Goal: Complete application form

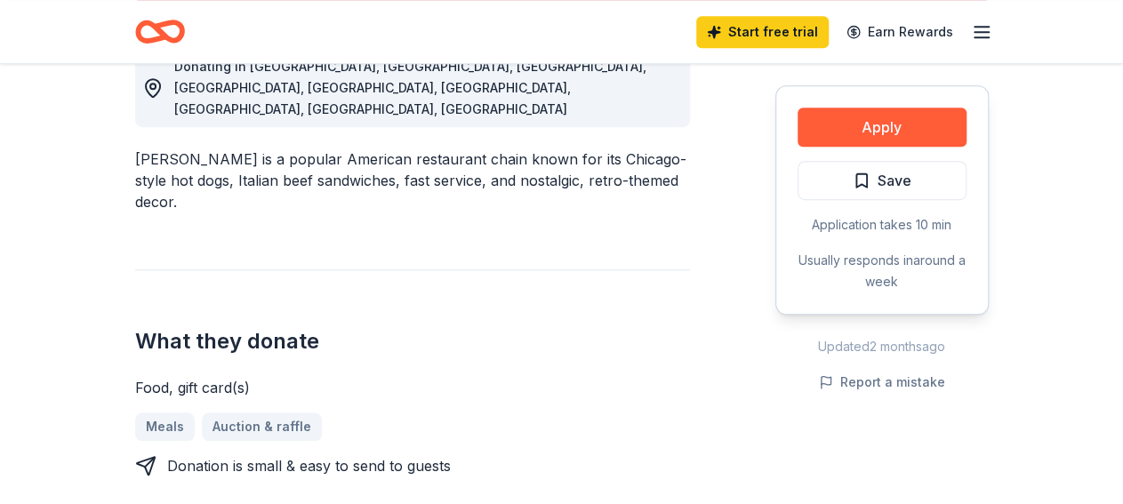
scroll to position [555, 0]
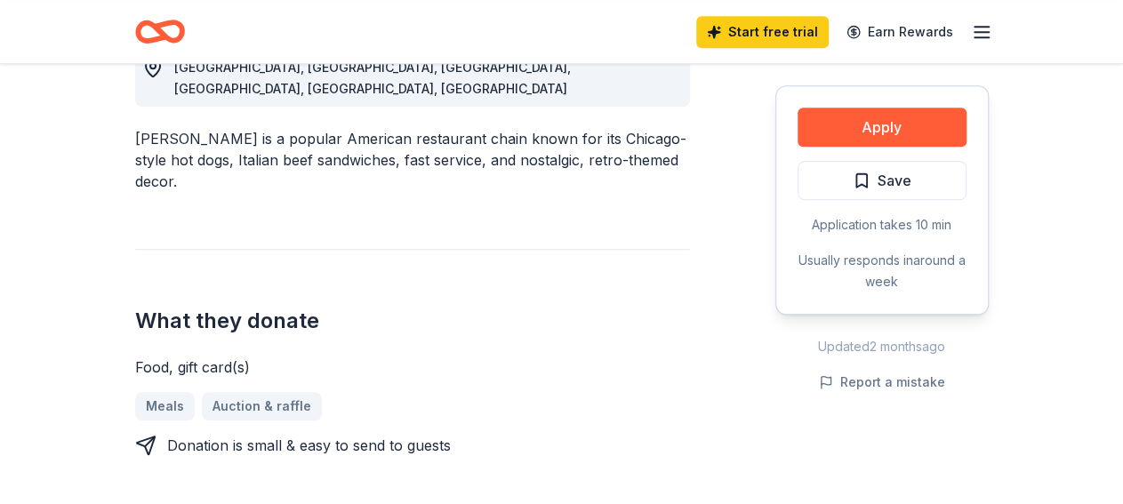
click at [248, 392] on div "Meals Auction & raffle" at bounding box center [412, 406] width 555 height 28
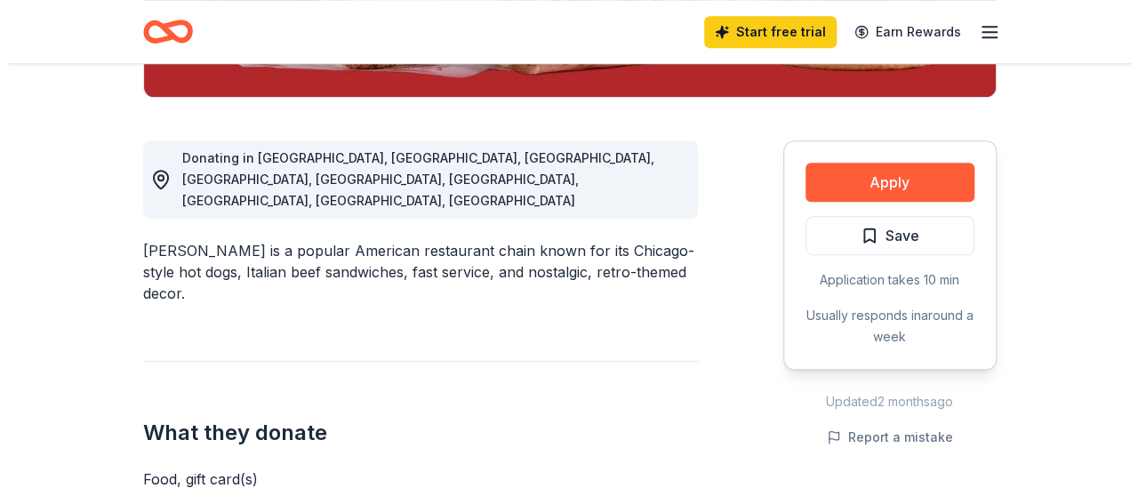
scroll to position [462, 0]
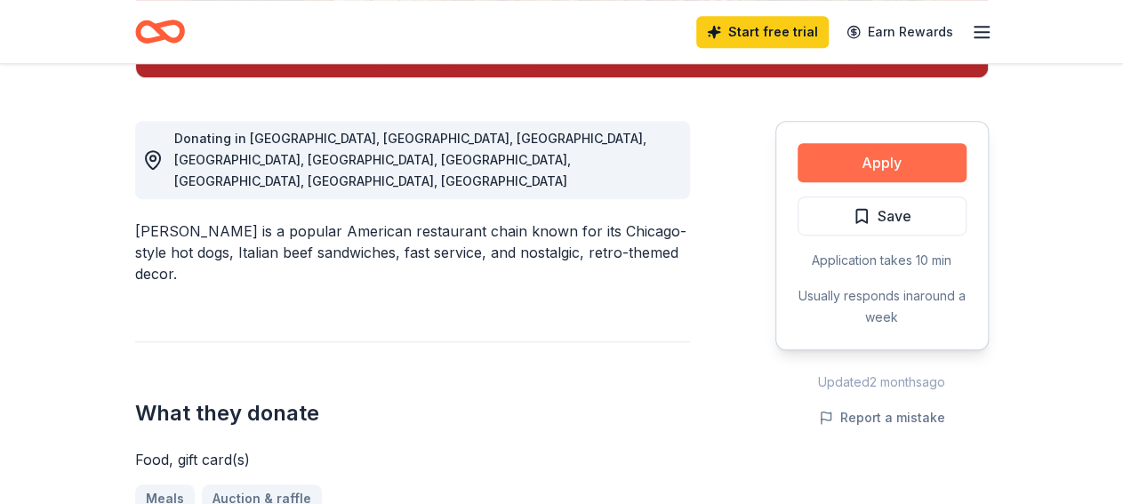
click at [874, 154] on button "Apply" at bounding box center [881, 162] width 169 height 39
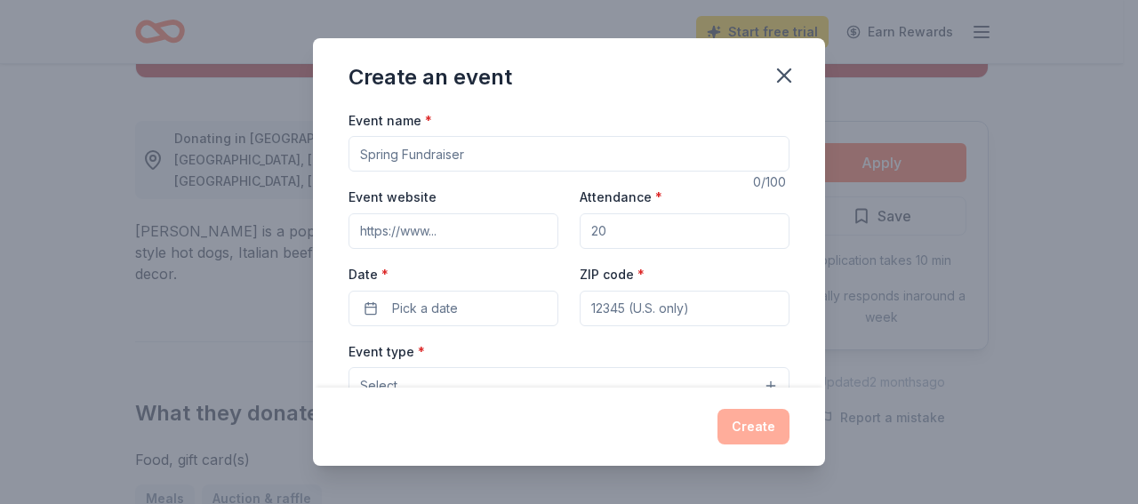
click at [363, 147] on input "Event name *" at bounding box center [568, 154] width 441 height 36
type input "Dining in the Dark Gala"
click at [364, 228] on input "Event website" at bounding box center [453, 231] width 210 height 36
type input "[DOMAIN_NAME]"
click at [580, 228] on input "Attendance *" at bounding box center [685, 231] width 210 height 36
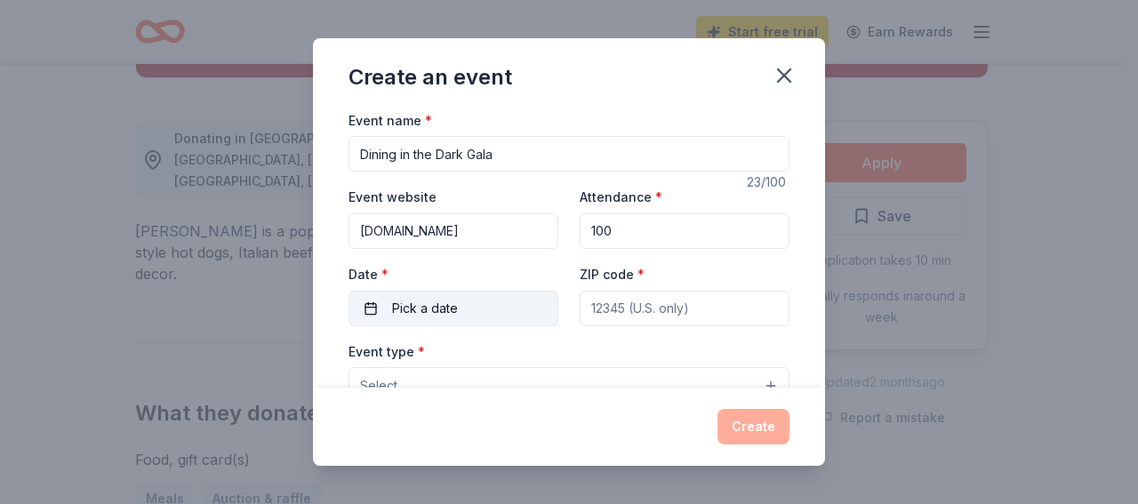
type input "100"
click at [439, 300] on span "Pick a date" at bounding box center [425, 308] width 66 height 21
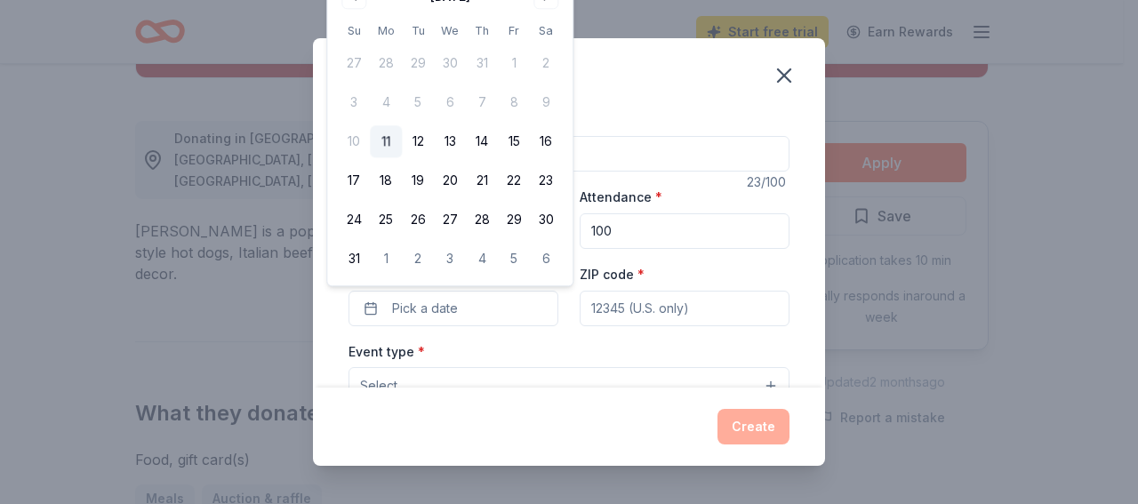
drag, startPoint x: 557, startPoint y: 40, endPoint x: 567, endPoint y: 63, distance: 25.1
click at [567, 63] on div "[DATE] Su Mo Tu We Th Fr Sa 27 28 29 30 31 1 2 3 4 5 6 7 8 9 10 11 12 13 14 15 …" at bounding box center [449, 129] width 245 height 314
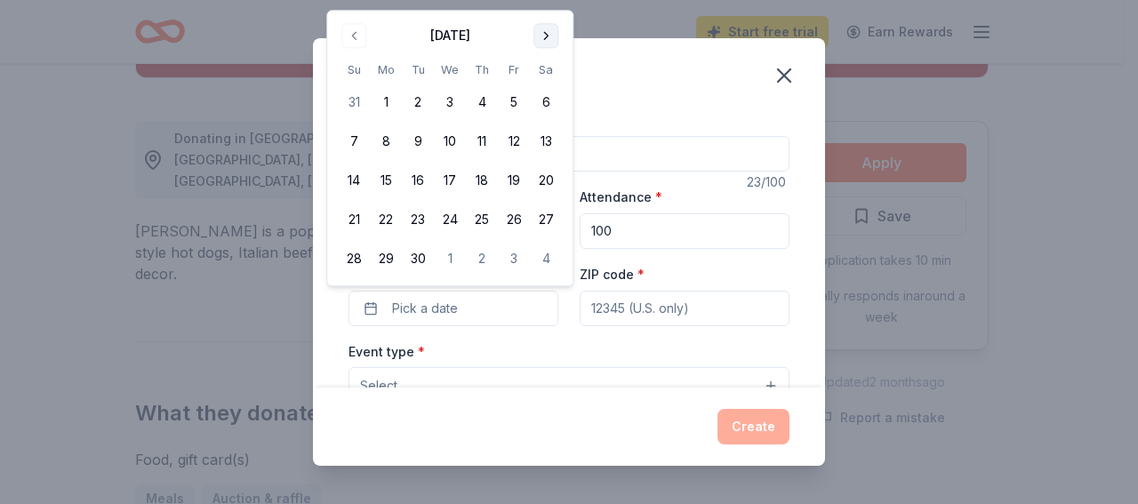
click at [545, 30] on button "Go to next month" at bounding box center [545, 35] width 25 height 25
click at [513, 174] on button "17" at bounding box center [514, 181] width 32 height 32
click at [588, 309] on input "ZIP code *" at bounding box center [685, 309] width 210 height 36
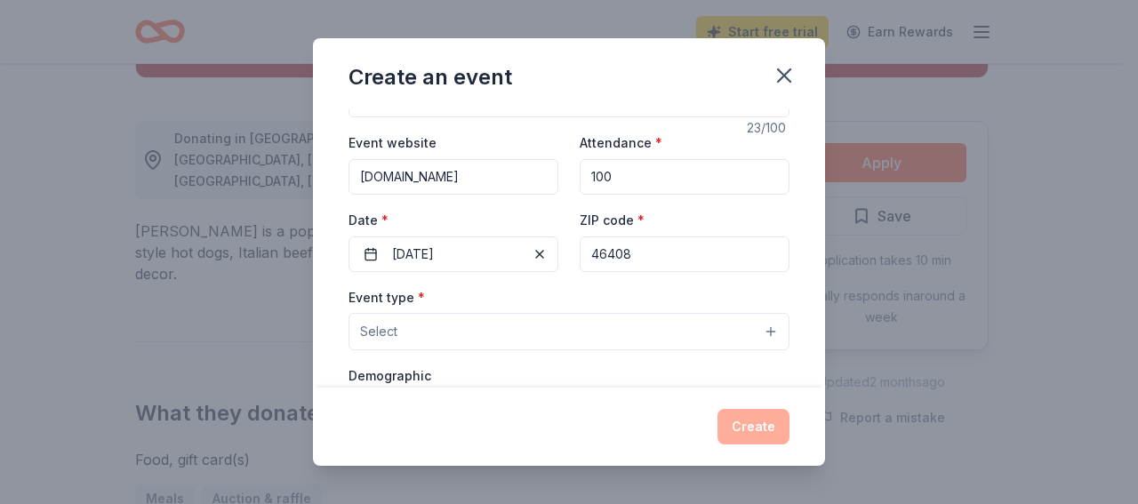
scroll to position [103, 0]
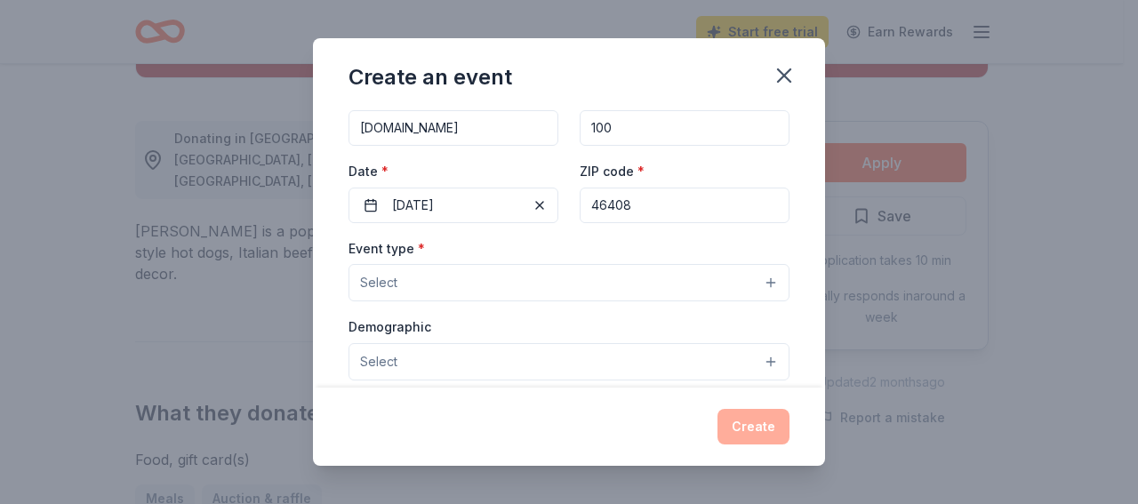
type input "46408"
click at [370, 267] on button "Select" at bounding box center [568, 282] width 441 height 37
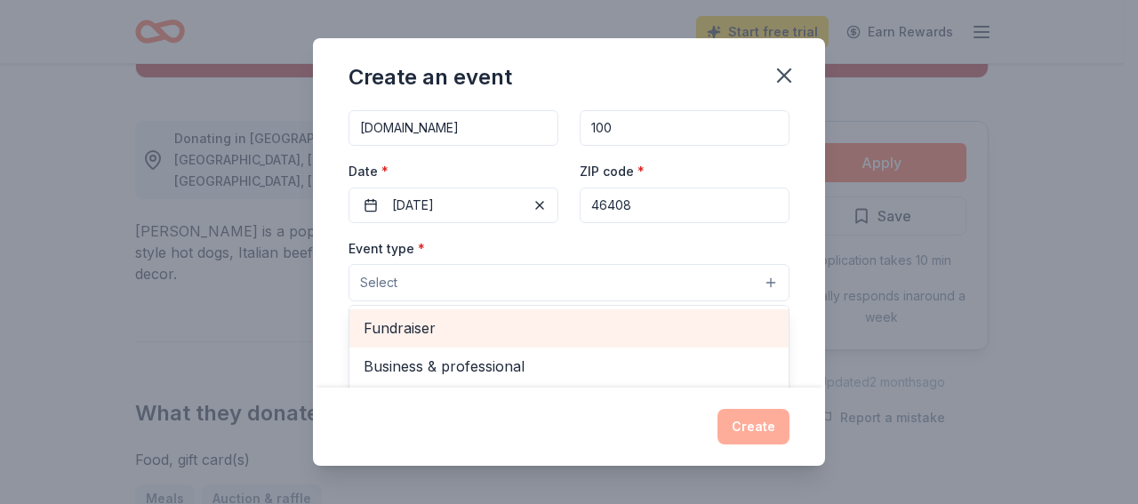
click at [389, 323] on span "Fundraiser" at bounding box center [569, 327] width 411 height 23
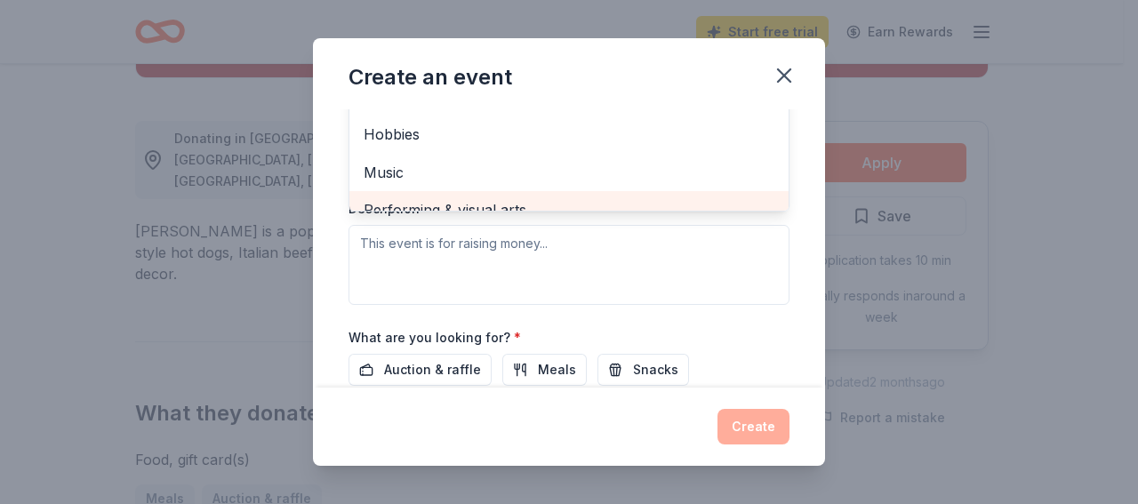
scroll to position [412, 0]
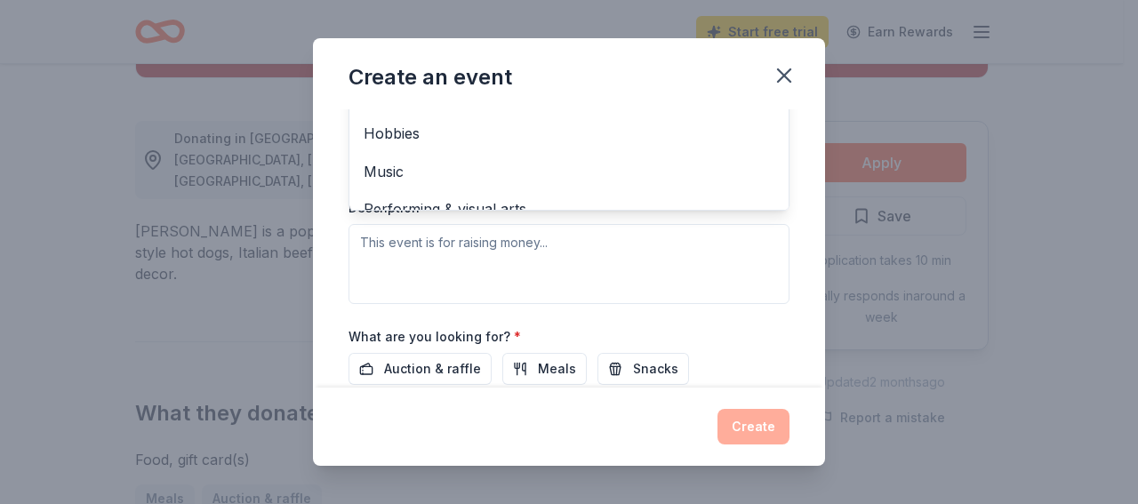
drag, startPoint x: 679, startPoint y: 271, endPoint x: 678, endPoint y: 252, distance: 18.7
click at [679, 268] on div "Event type * Fundraiser Business & professional Food & drink Health & wellness …" at bounding box center [568, 116] width 441 height 376
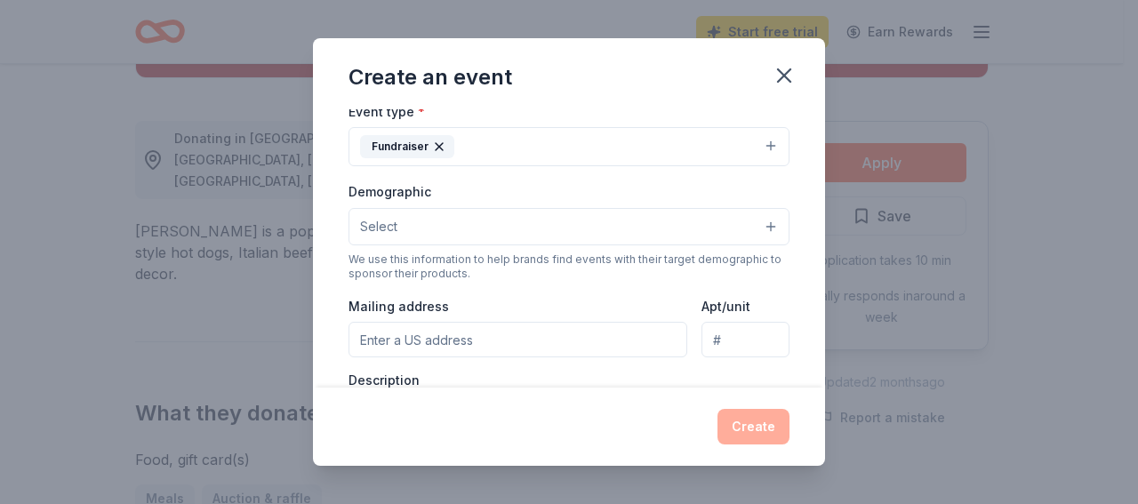
scroll to position [137, 0]
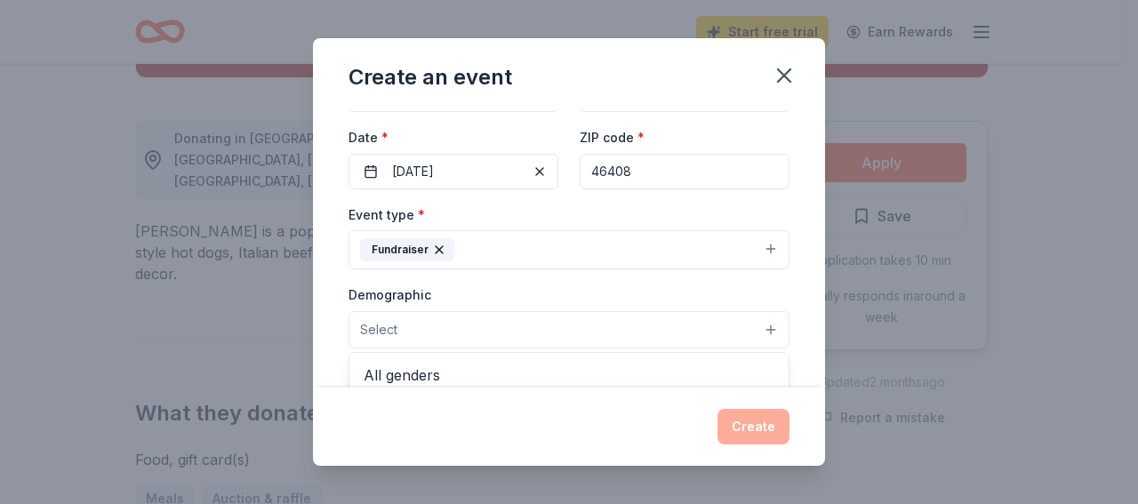
click at [384, 322] on span "Select" at bounding box center [378, 329] width 37 height 21
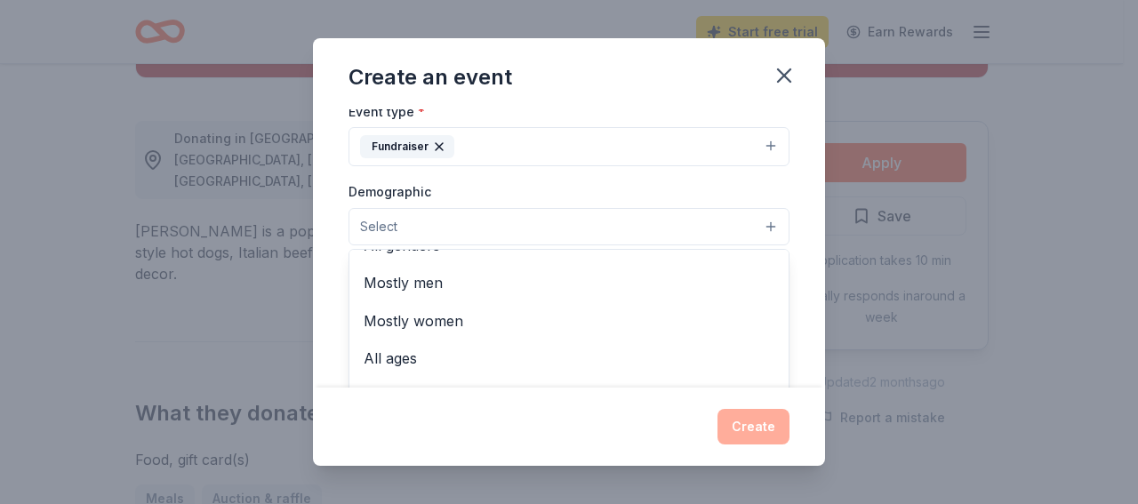
scroll to position [0, 0]
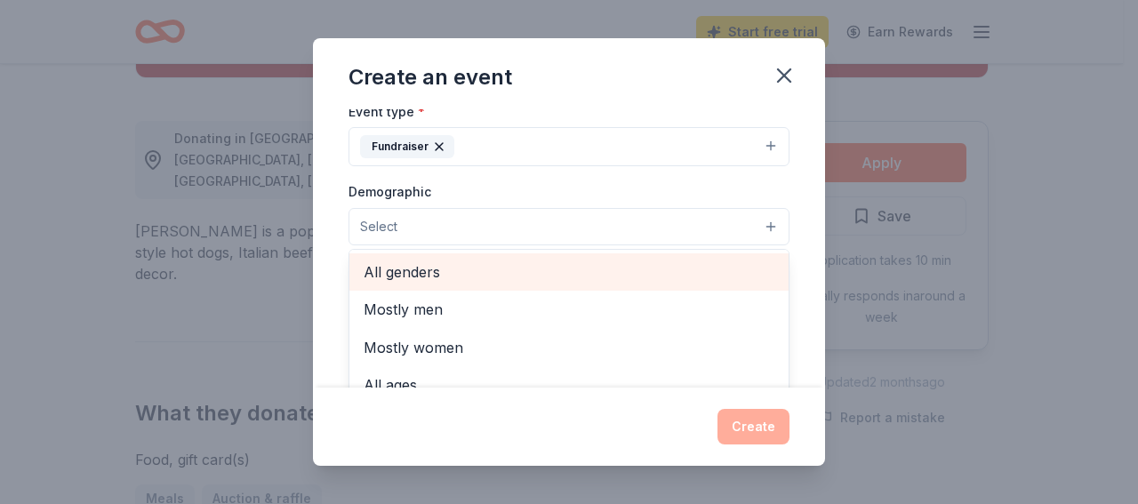
click at [412, 266] on span "All genders" at bounding box center [569, 271] width 411 height 23
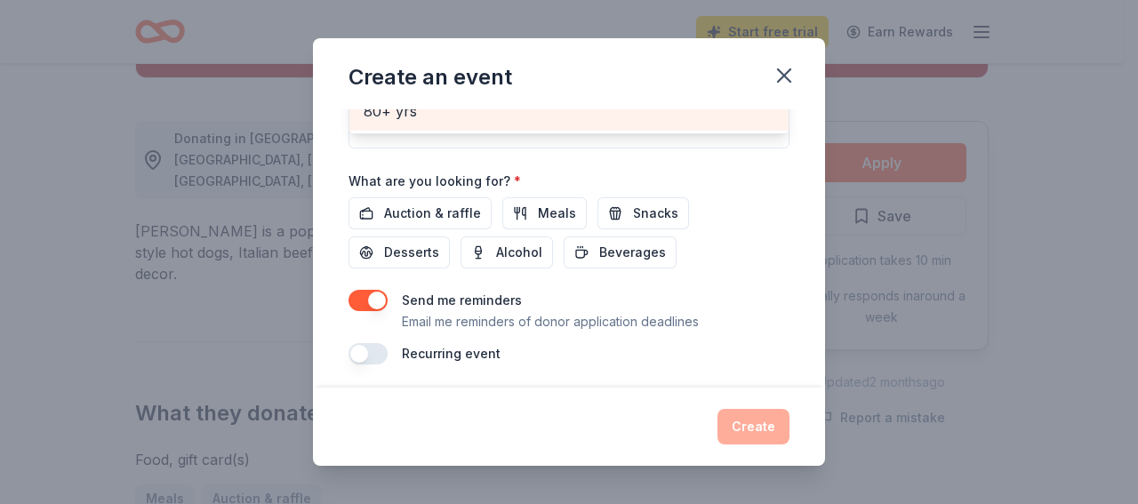
scroll to position [467, 0]
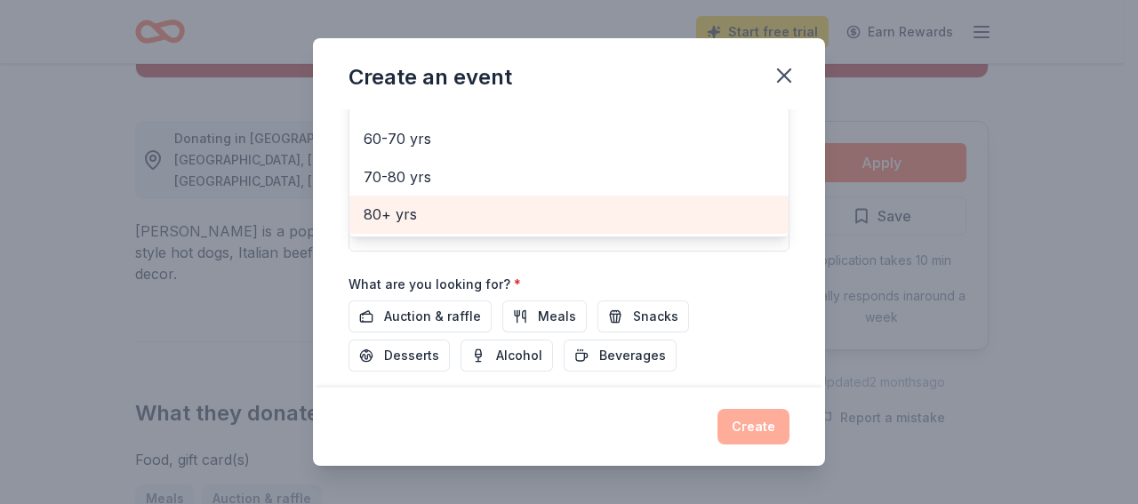
click at [529, 314] on div "Event name * Dining in the Dark Gala 23 /100 Event website [DOMAIN_NAME] Attend…" at bounding box center [568, 55] width 441 height 825
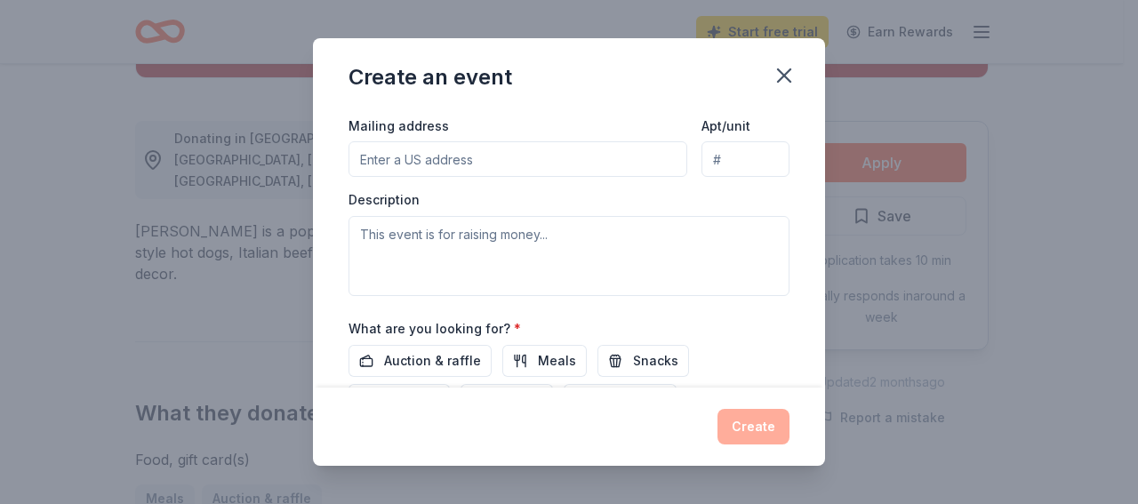
scroll to position [319, 0]
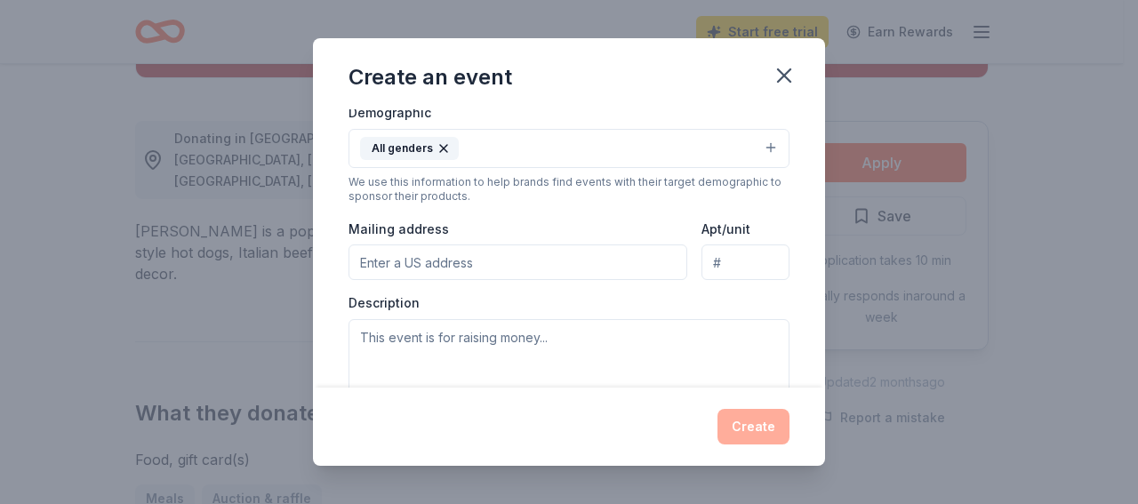
click at [369, 254] on input "Mailing address" at bounding box center [517, 262] width 339 height 36
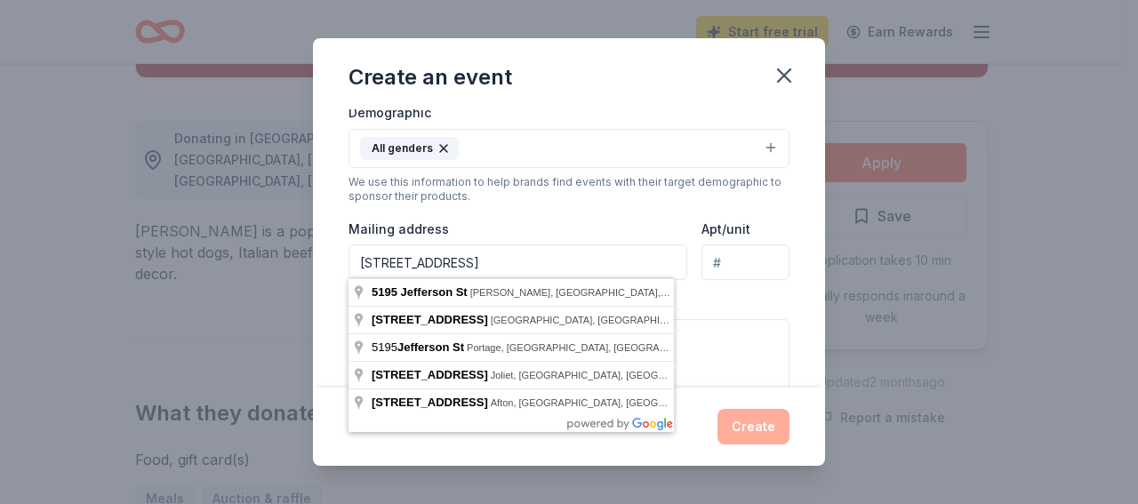
type input "[STREET_ADDRESS]"
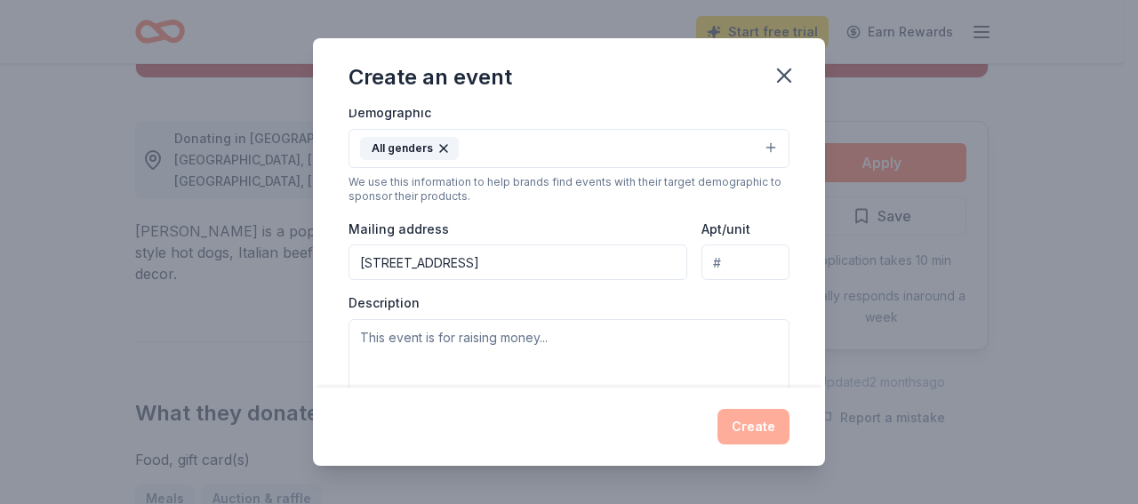
scroll to position [371, 0]
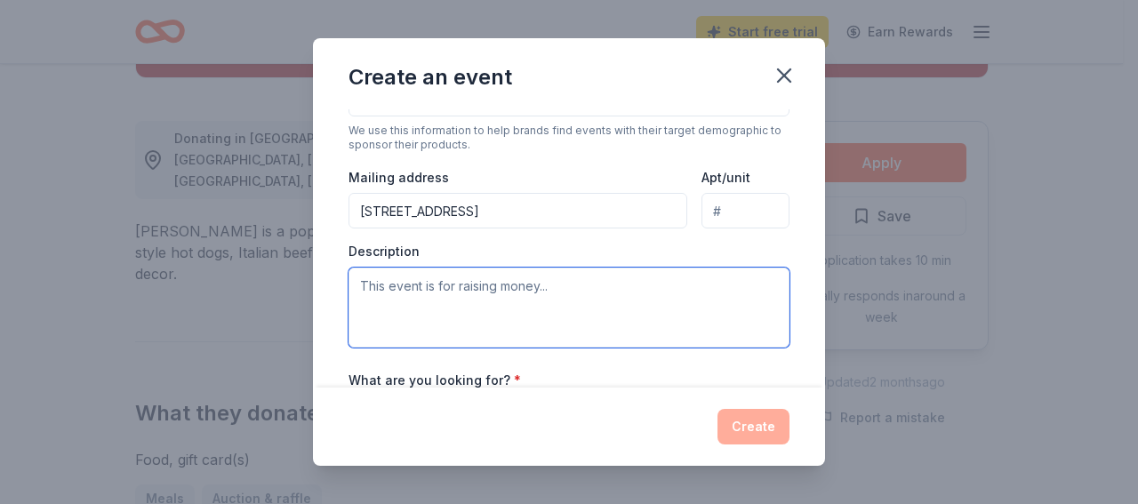
click at [362, 311] on textarea at bounding box center [568, 308] width 441 height 80
click at [545, 283] on textarea at bounding box center [568, 308] width 441 height 80
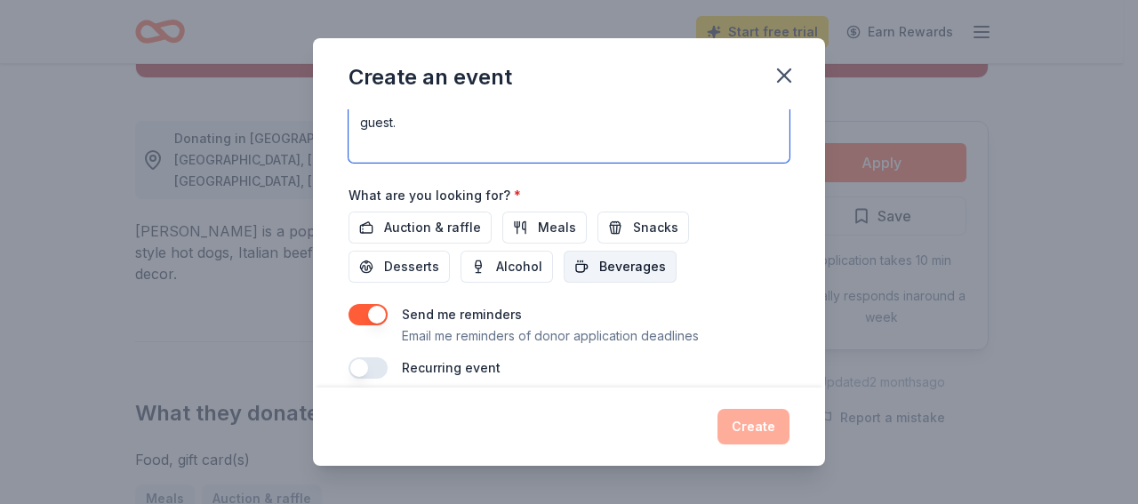
scroll to position [570, 0]
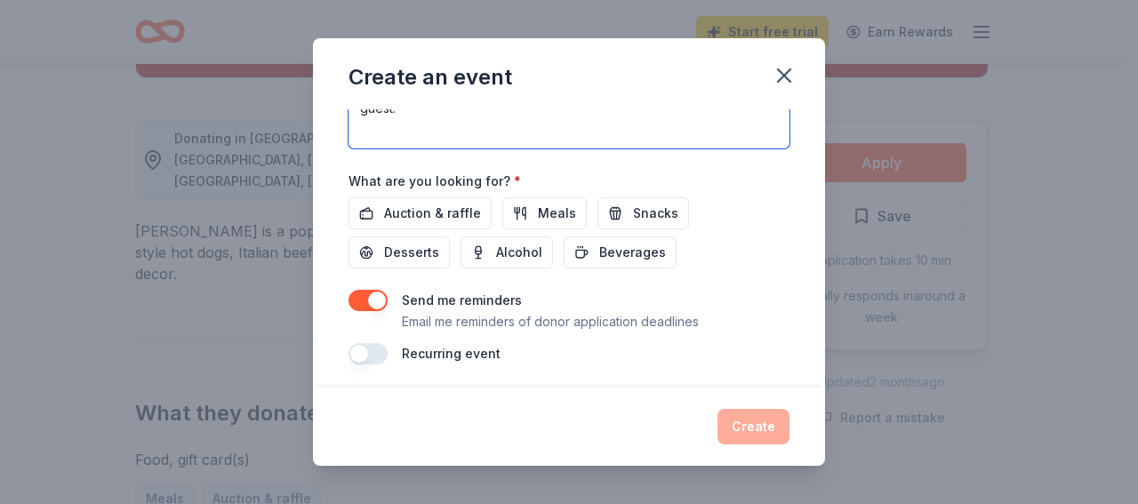
type textarea "The request is for gift cards to present as door prizes for the first 50 guest."
click at [364, 345] on button "button" at bounding box center [367, 353] width 39 height 21
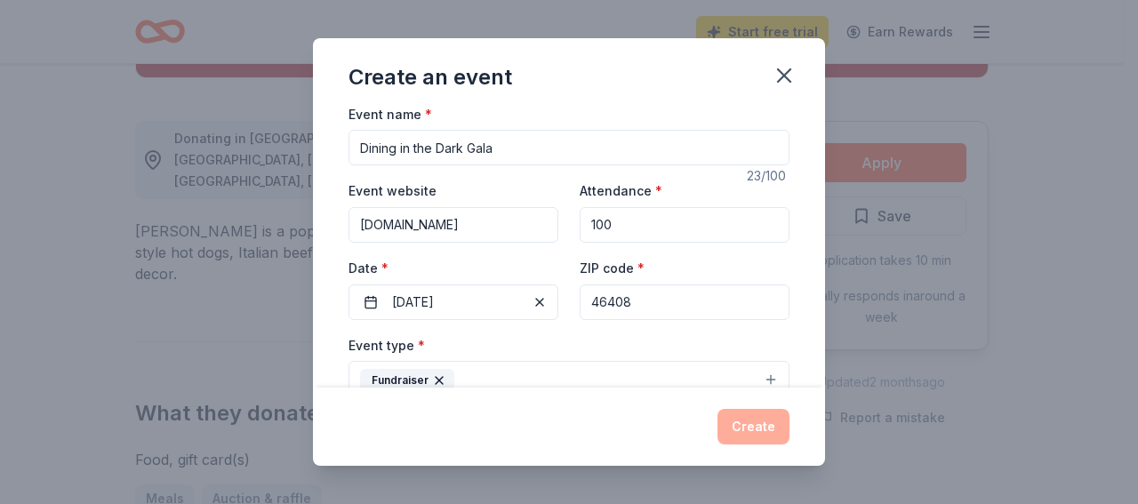
scroll to position [0, 0]
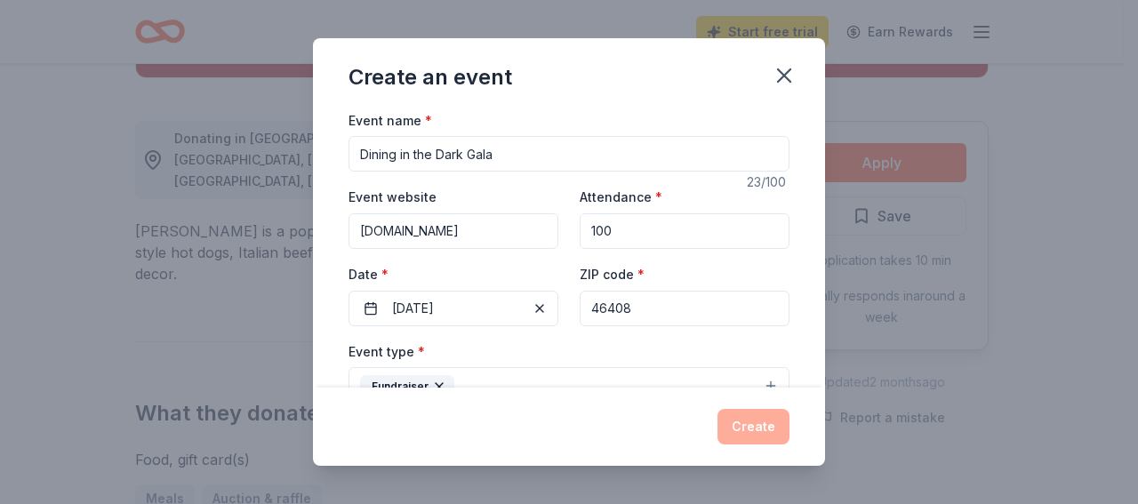
click at [606, 223] on input "100" at bounding box center [685, 231] width 210 height 36
click at [607, 227] on input "100" at bounding box center [685, 231] width 210 height 36
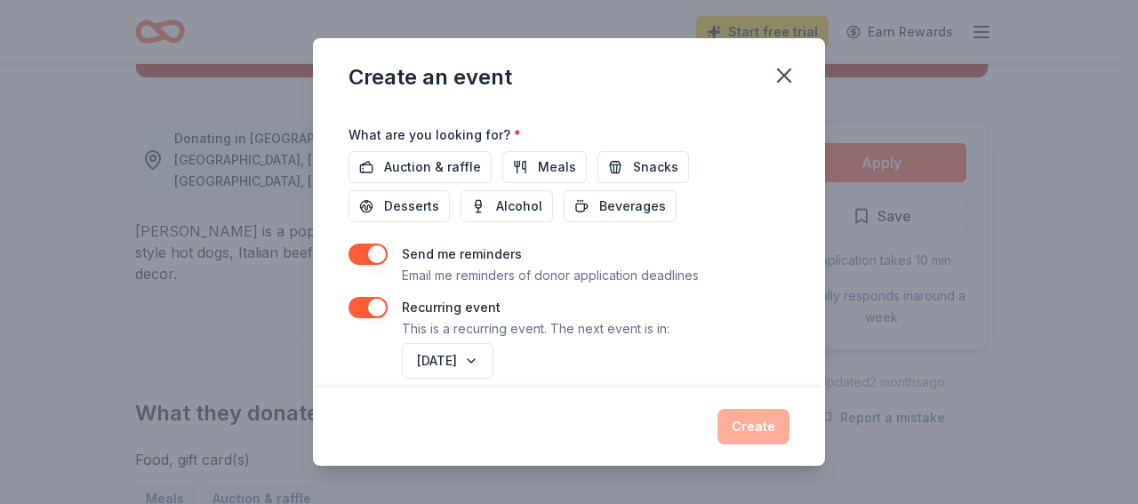
scroll to position [634, 0]
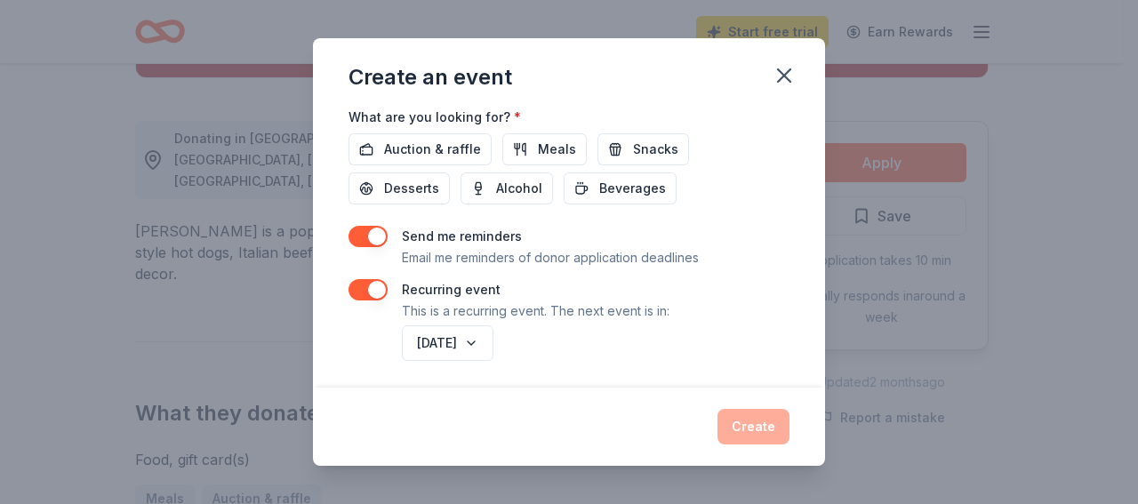
type input "125"
click at [367, 286] on button "button" at bounding box center [367, 289] width 39 height 21
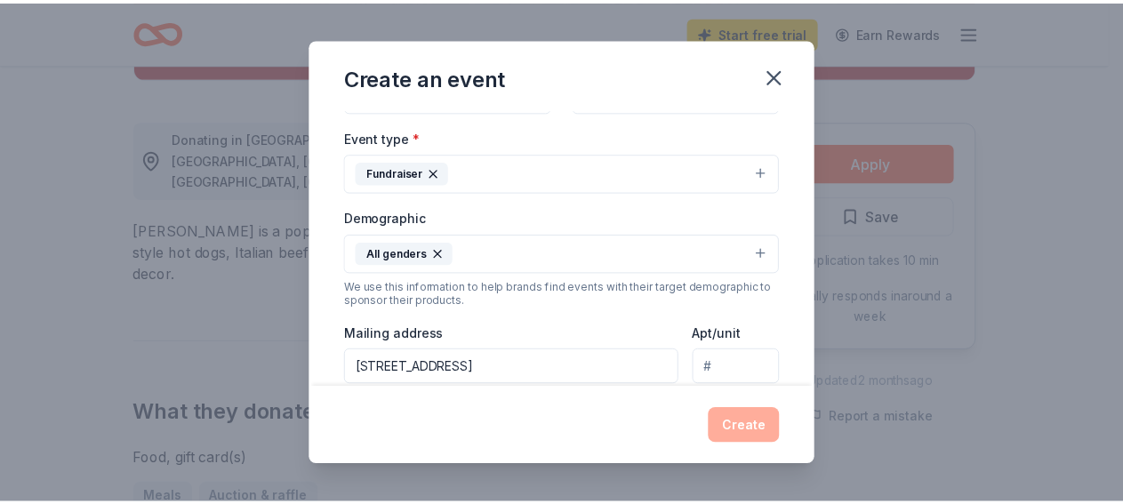
scroll to position [570, 0]
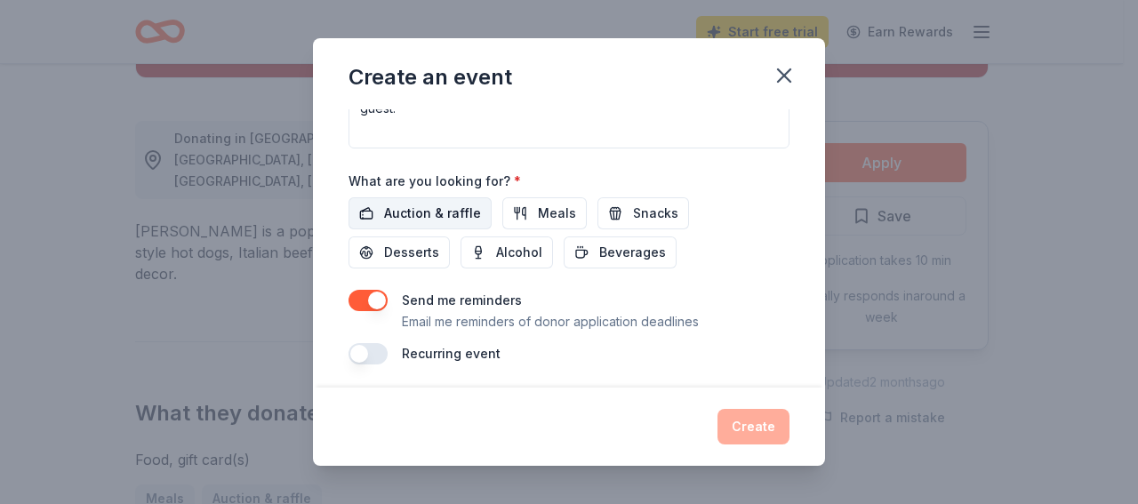
click at [420, 203] on span "Auction & raffle" at bounding box center [432, 213] width 97 height 21
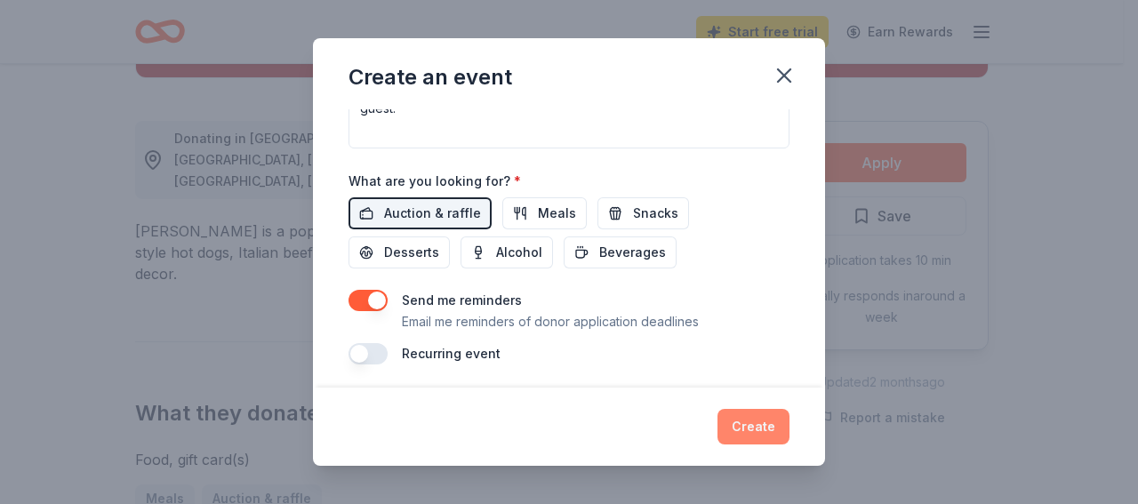
click at [753, 412] on button "Create" at bounding box center [753, 427] width 72 height 36
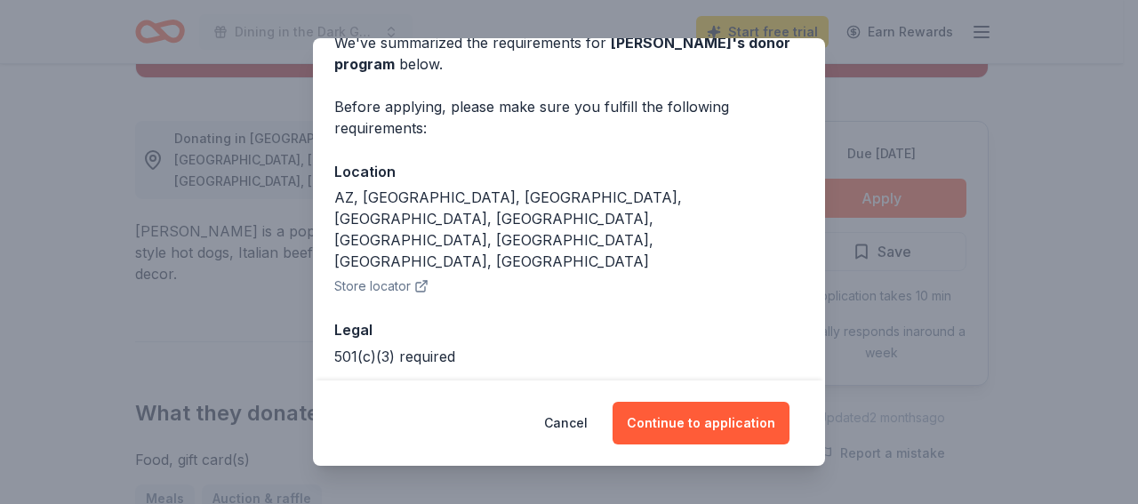
scroll to position [108, 0]
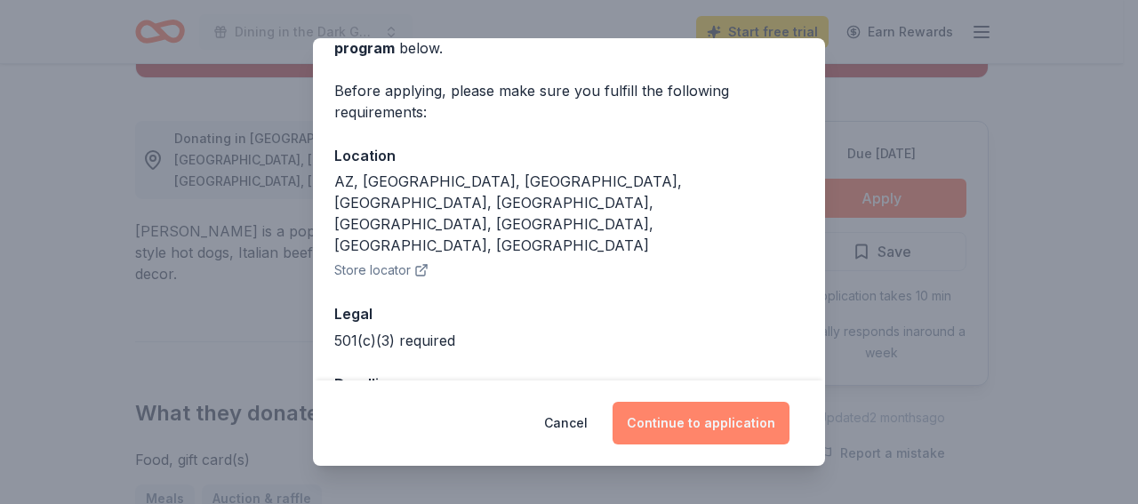
click at [707, 412] on button "Continue to application" at bounding box center [700, 423] width 177 height 43
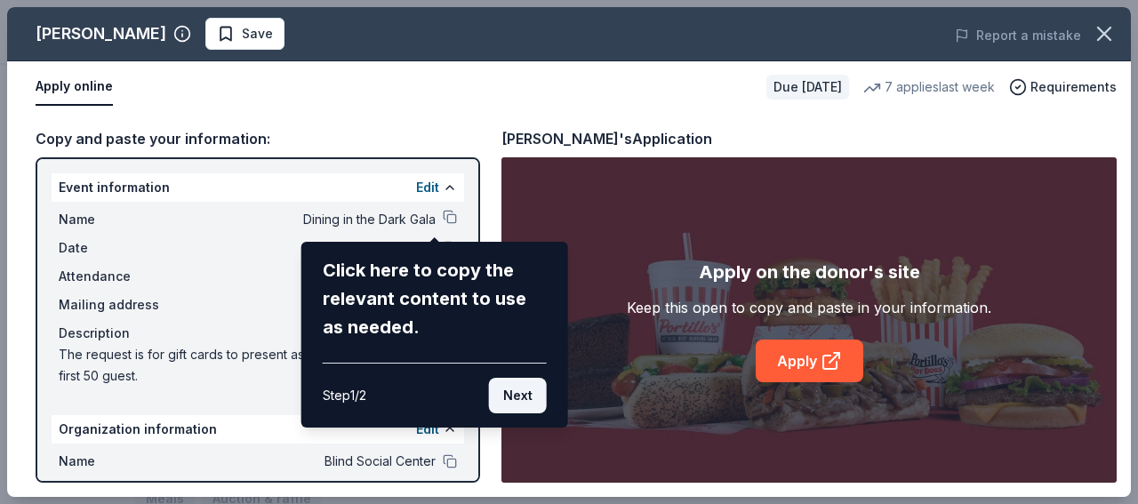
click at [516, 382] on button "Next" at bounding box center [518, 396] width 58 height 36
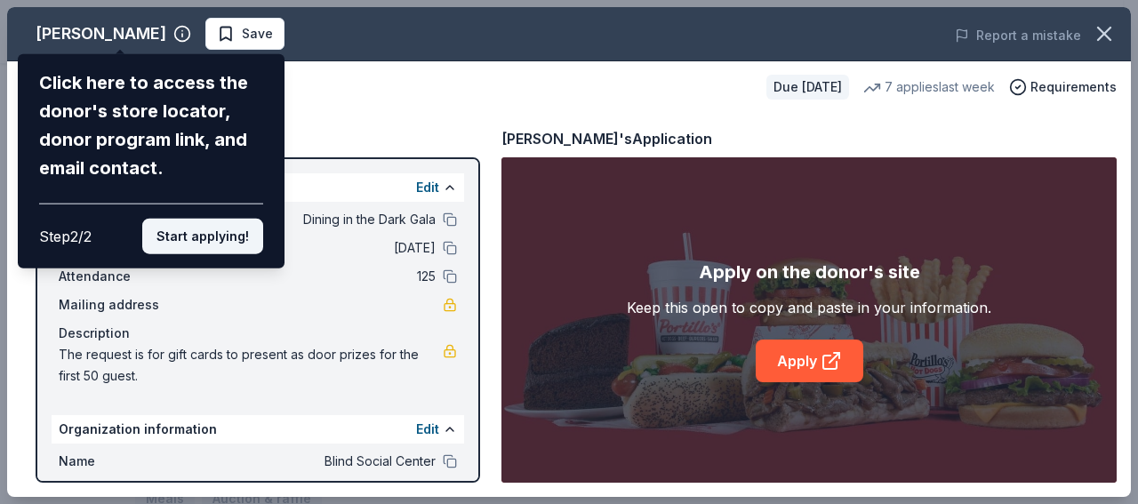
click at [204, 219] on button "Start applying!" at bounding box center [202, 237] width 121 height 36
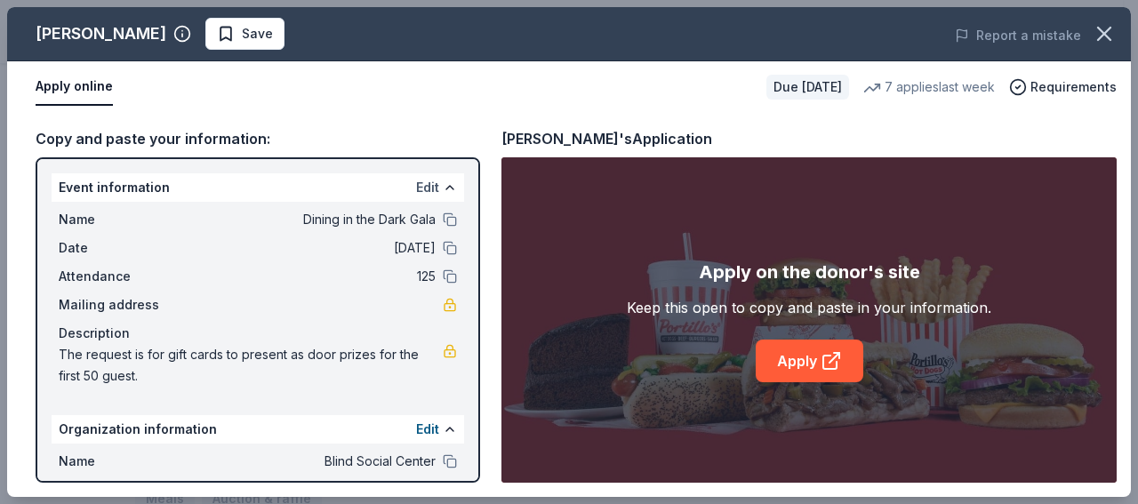
click at [416, 180] on button "Edit" at bounding box center [427, 187] width 23 height 21
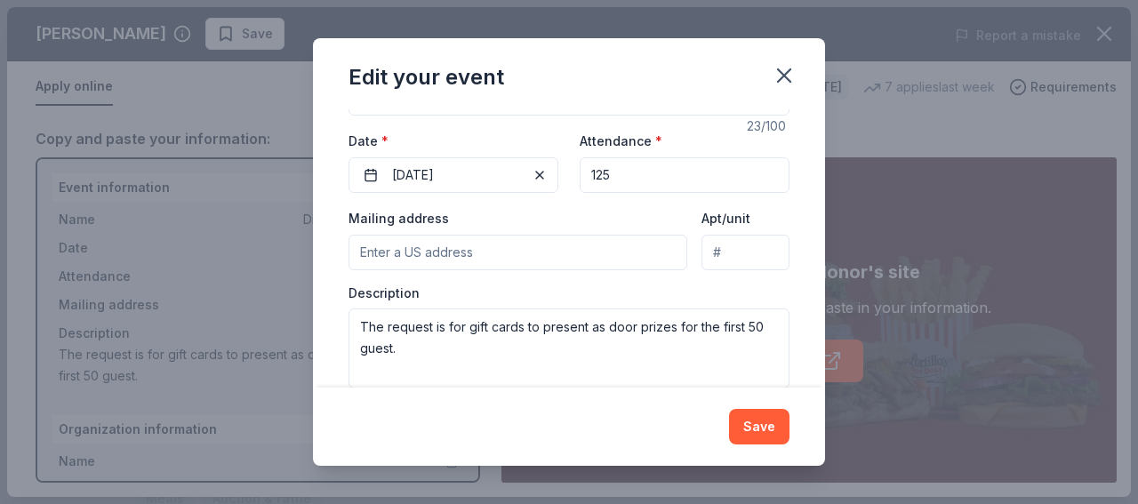
scroll to position [226, 0]
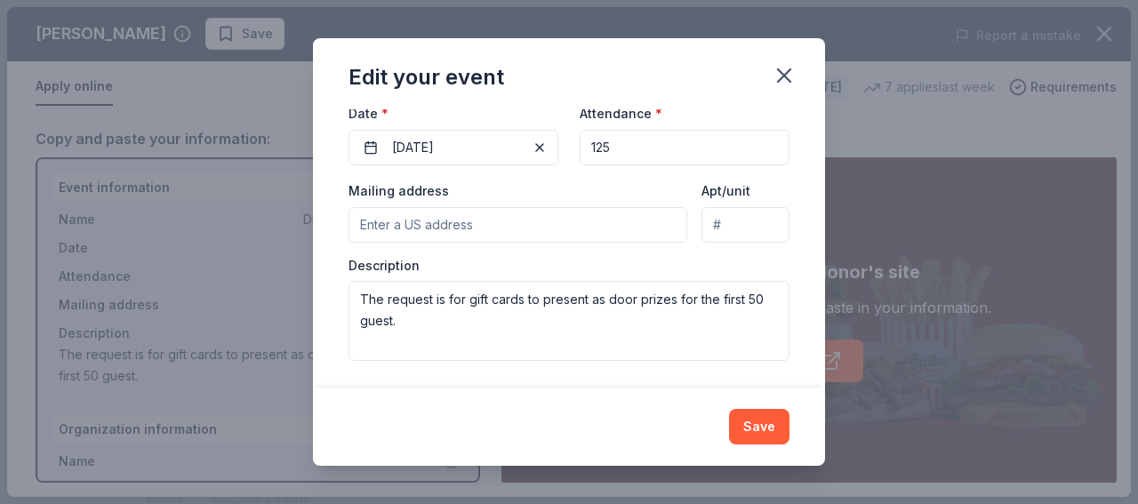
click at [372, 227] on input "Mailing address" at bounding box center [517, 225] width 339 height 36
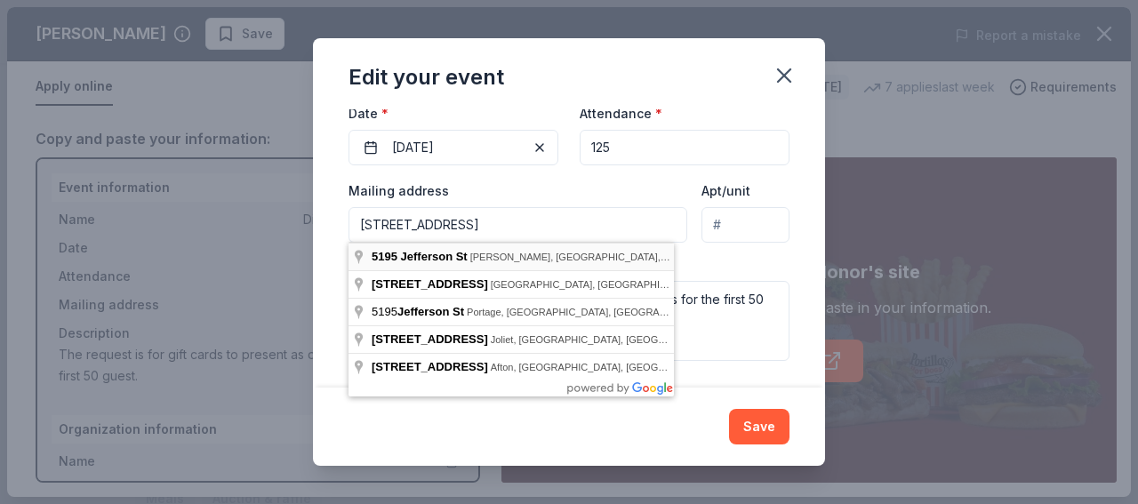
type input "[STREET_ADDRESS][PERSON_NAME]"
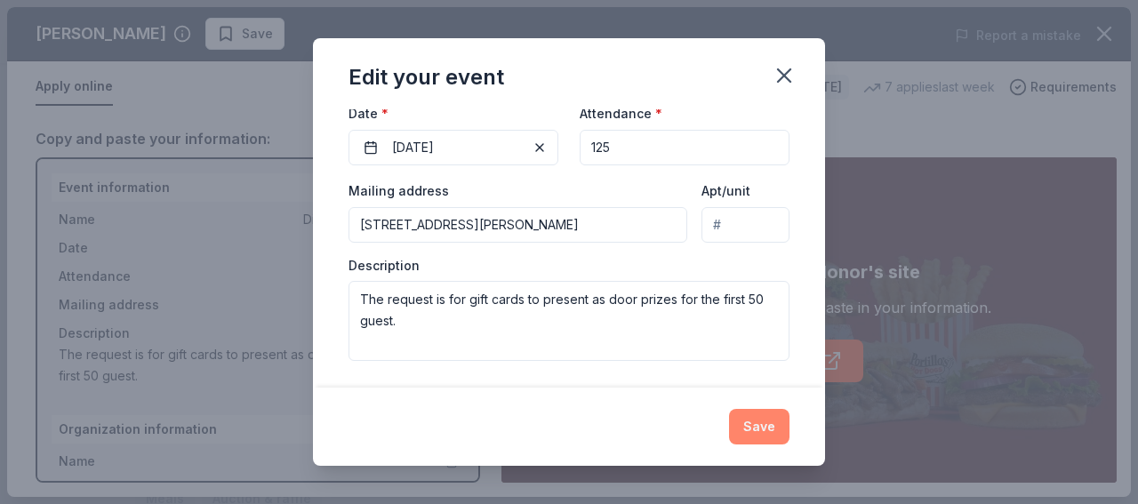
click at [748, 424] on button "Save" at bounding box center [759, 427] width 60 height 36
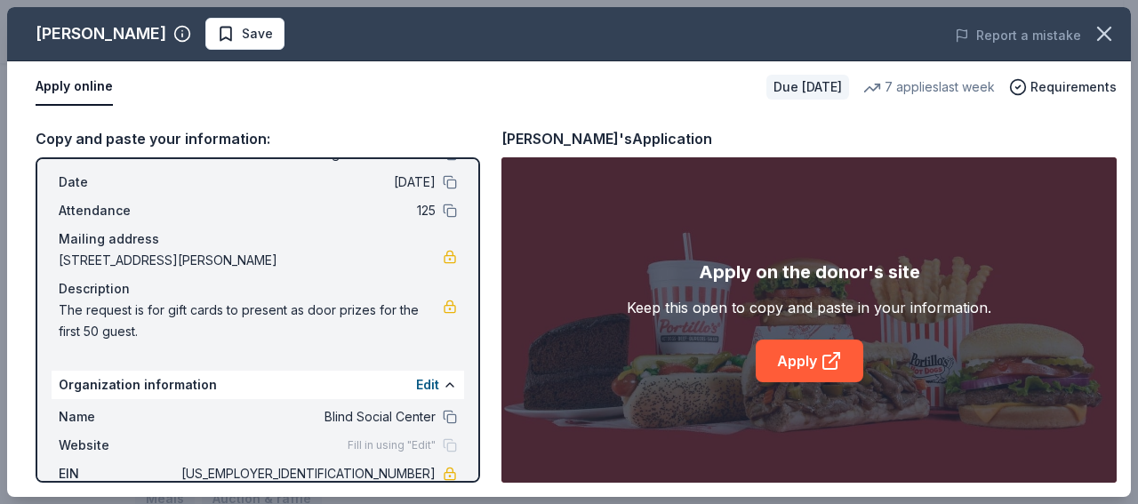
scroll to position [0, 0]
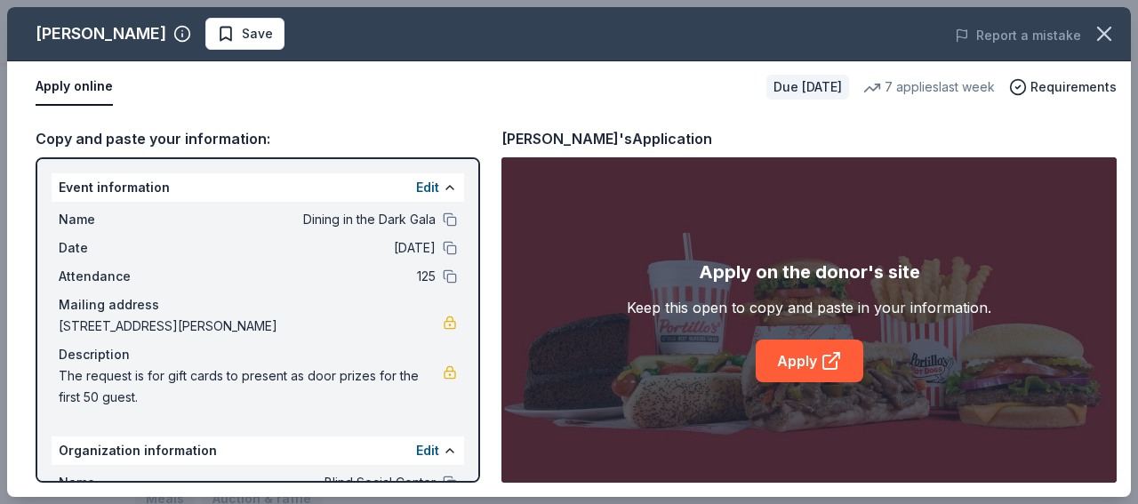
click at [456, 196] on div "Event information Edit Name Dining in the Dark Gala Date [DATE] Attendance 125 …" at bounding box center [258, 319] width 444 height 325
click at [417, 181] on button "Edit" at bounding box center [427, 187] width 23 height 21
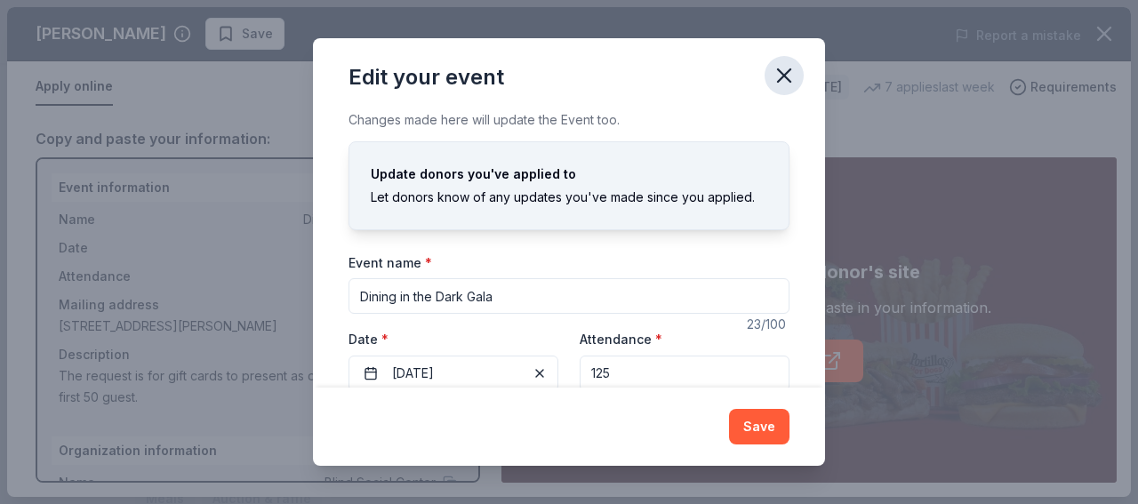
click at [787, 72] on icon "button" at bounding box center [784, 75] width 12 height 12
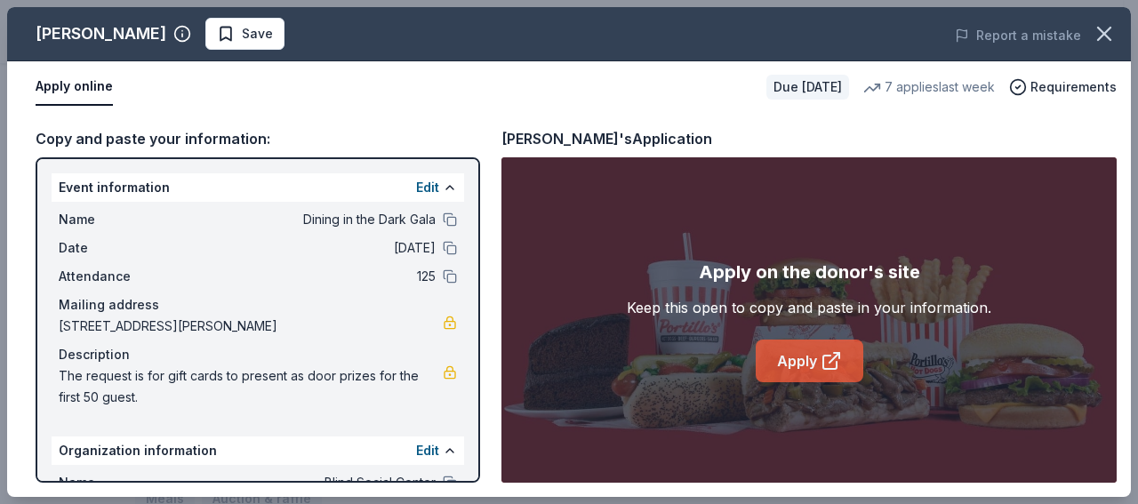
click at [809, 351] on link "Apply" at bounding box center [810, 361] width 108 height 43
